Goal: Find specific page/section: Find specific page/section

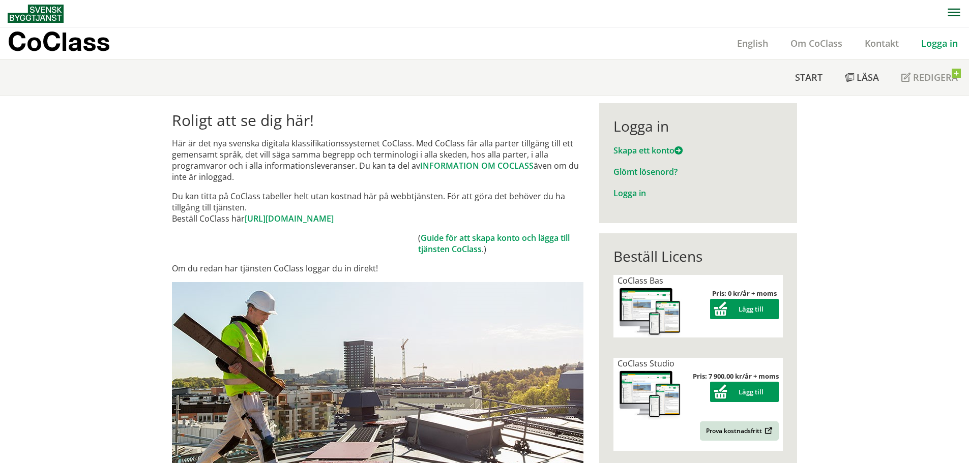
click at [626, 200] on div "Logga in Skapa ett konto Glömt lösenord? Logga in" at bounding box center [698, 163] width 198 height 120
click at [626, 191] on link "Logga in" at bounding box center [630, 193] width 33 height 11
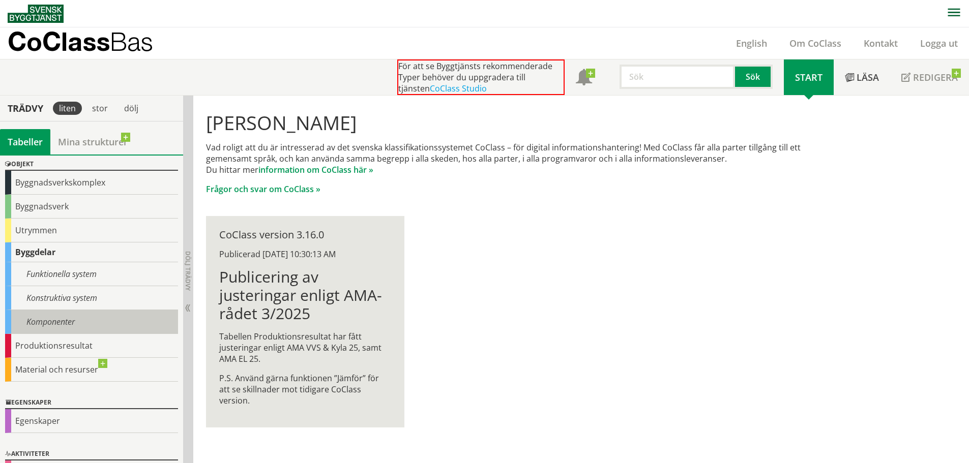
scroll to position [64, 0]
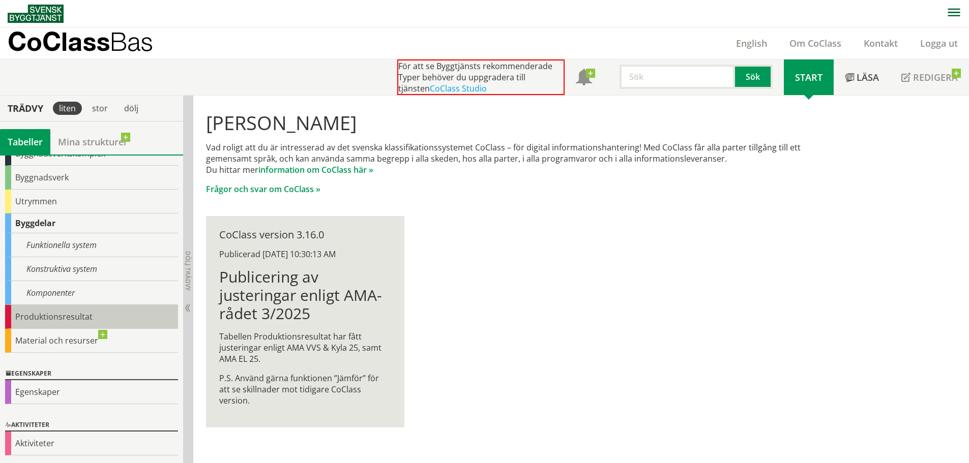
click at [31, 316] on div "Produktionsresultat" at bounding box center [91, 317] width 173 height 24
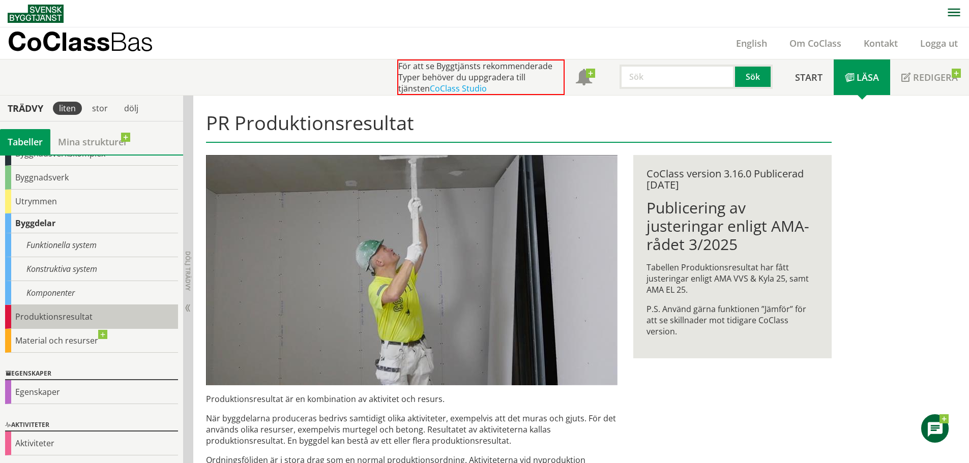
click at [31, 316] on div "Produktionsresultat" at bounding box center [91, 317] width 173 height 24
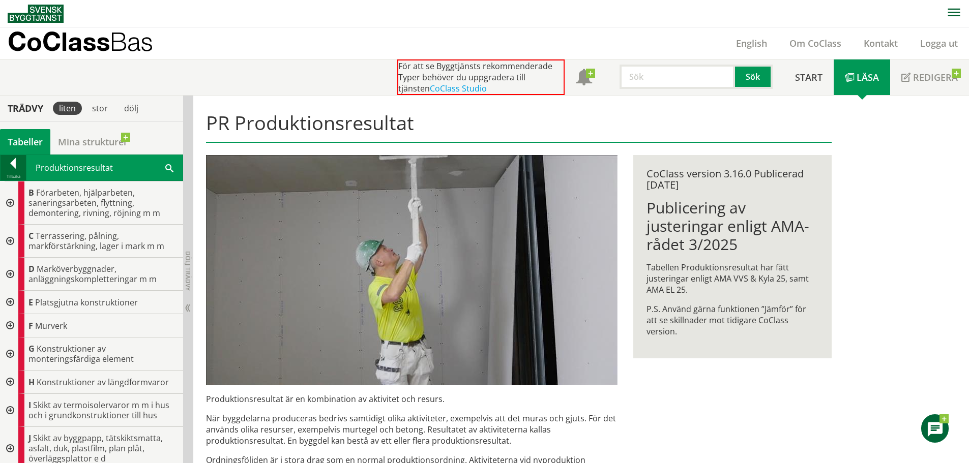
click at [17, 159] on div at bounding box center [13, 165] width 25 height 14
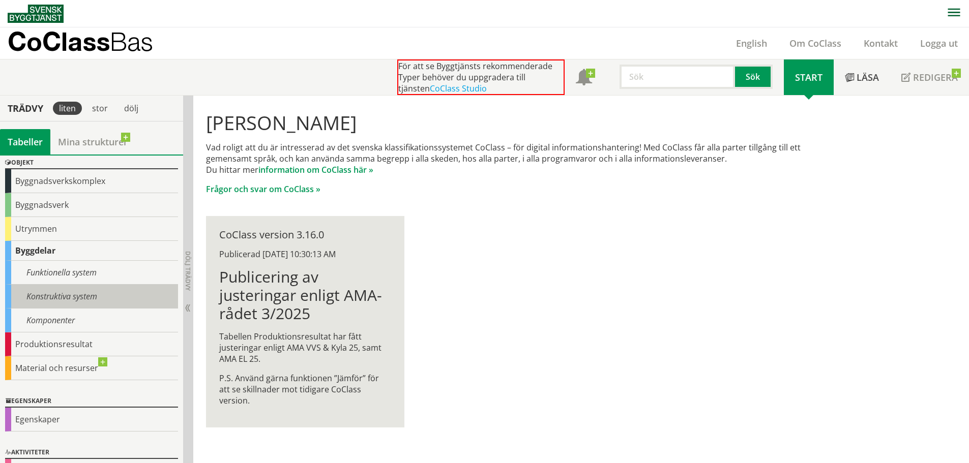
scroll to position [51, 0]
